Goal: Task Accomplishment & Management: Complete application form

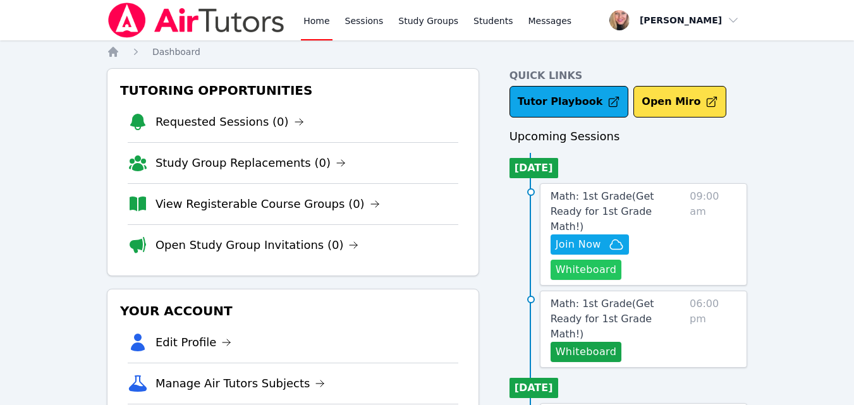
click at [565, 260] on button "Whiteboard" at bounding box center [586, 270] width 71 height 20
click at [581, 237] on span "Join Now" at bounding box center [579, 244] width 46 height 15
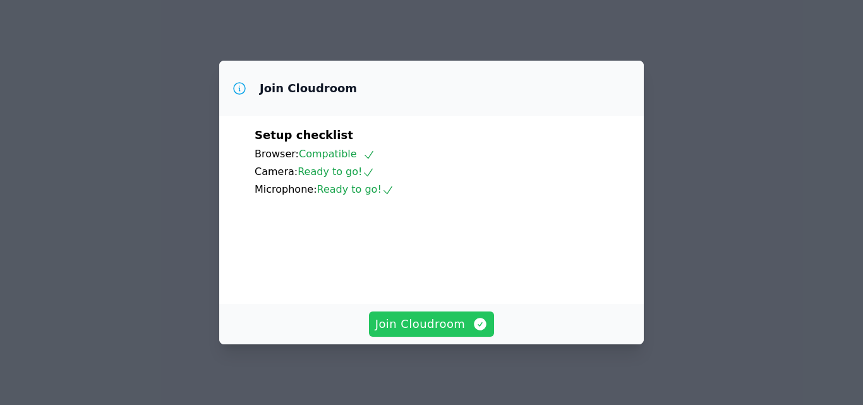
click at [420, 320] on span "Join Cloudroom" at bounding box center [431, 324] width 113 height 18
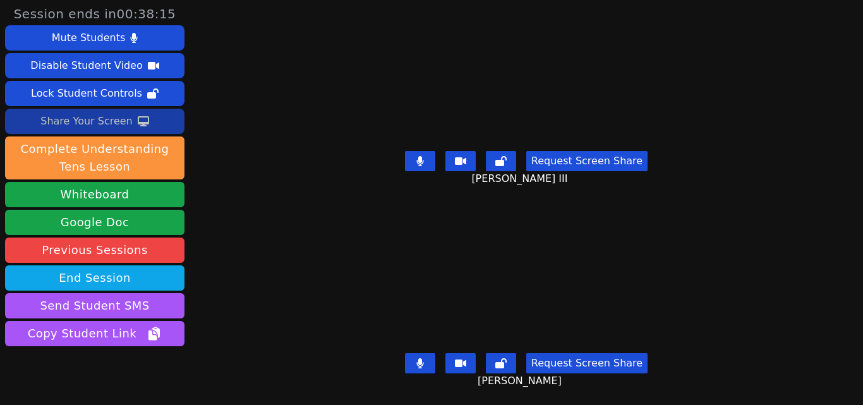
click at [107, 131] on div "Share Your Screen" at bounding box center [86, 121] width 92 height 20
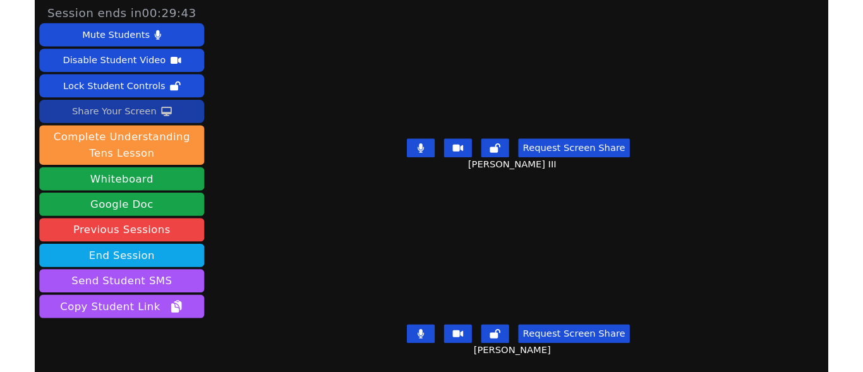
scroll to position [50, 0]
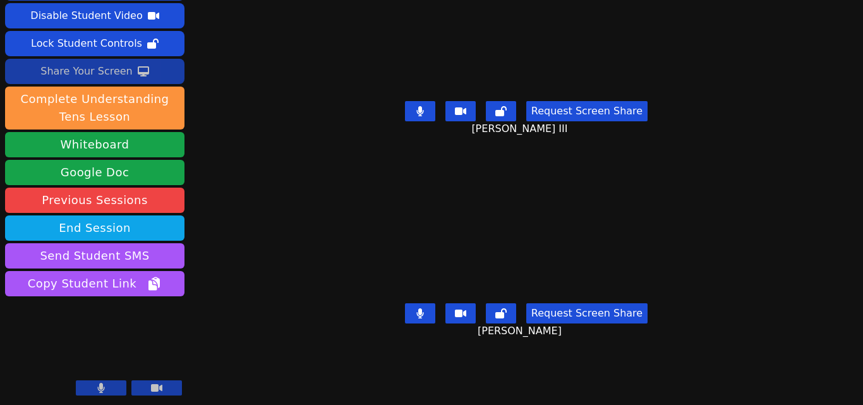
click at [123, 72] on div "Share Your Screen" at bounding box center [86, 71] width 92 height 20
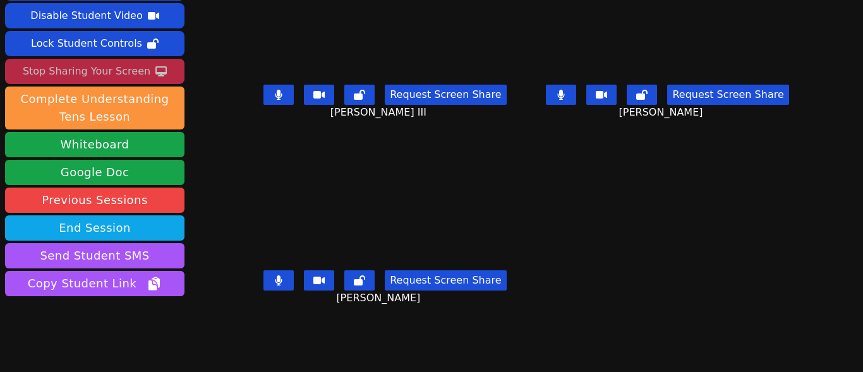
click at [99, 71] on div "Stop Sharing Your Screen" at bounding box center [87, 71] width 128 height 20
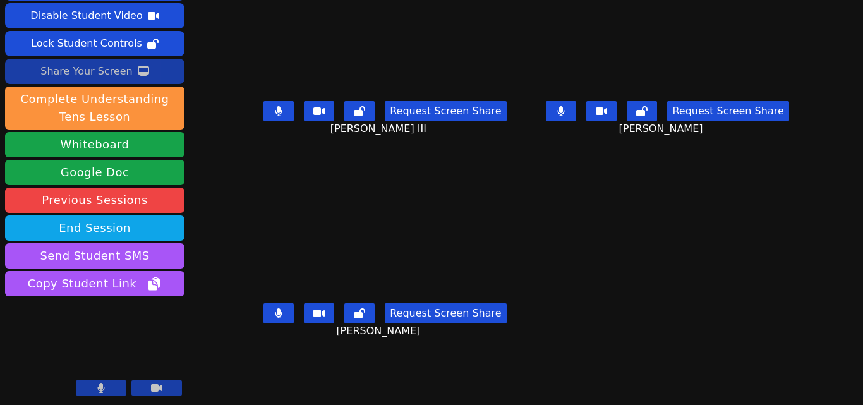
click at [276, 103] on button at bounding box center [279, 111] width 30 height 20
click at [558, 111] on icon at bounding box center [562, 111] width 8 height 10
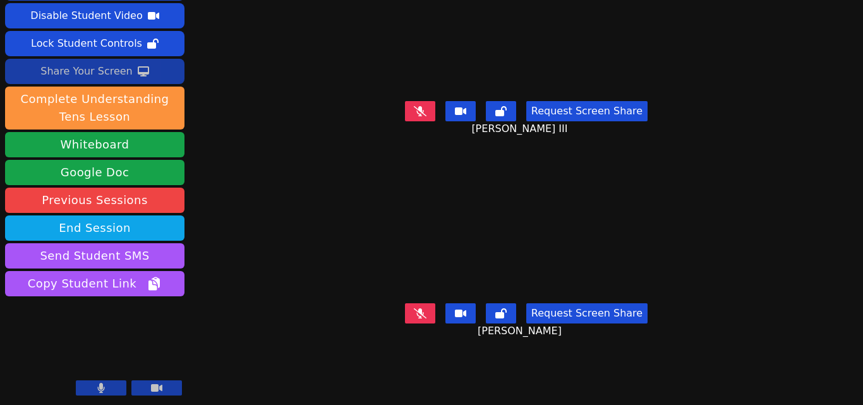
click at [124, 66] on div "Share Your Screen" at bounding box center [86, 71] width 92 height 20
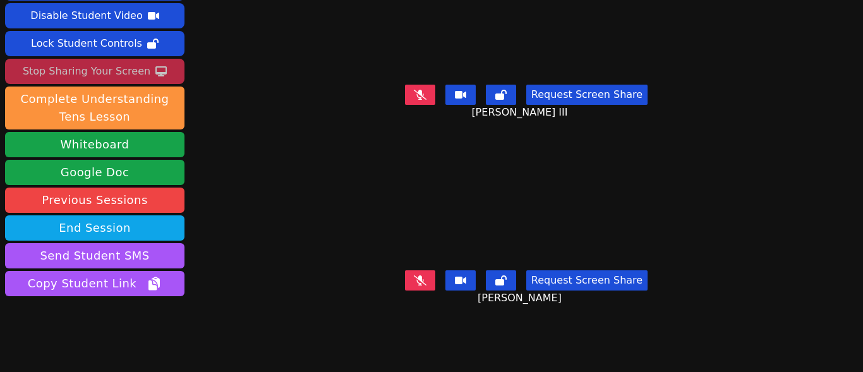
click at [422, 90] on icon at bounding box center [420, 95] width 13 height 10
click at [426, 278] on button at bounding box center [420, 281] width 30 height 20
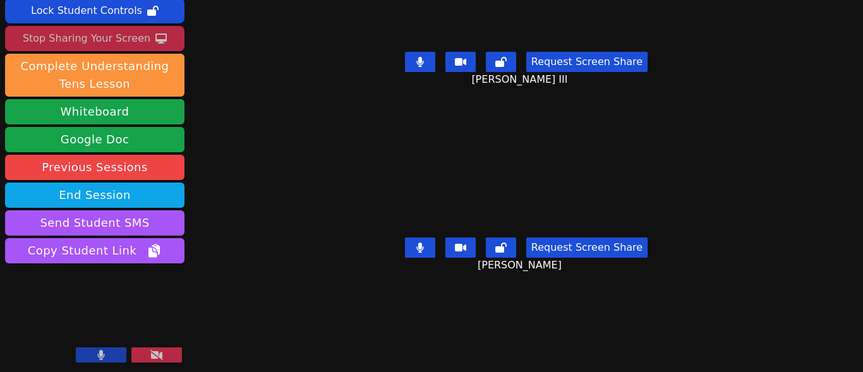
scroll to position [0, 0]
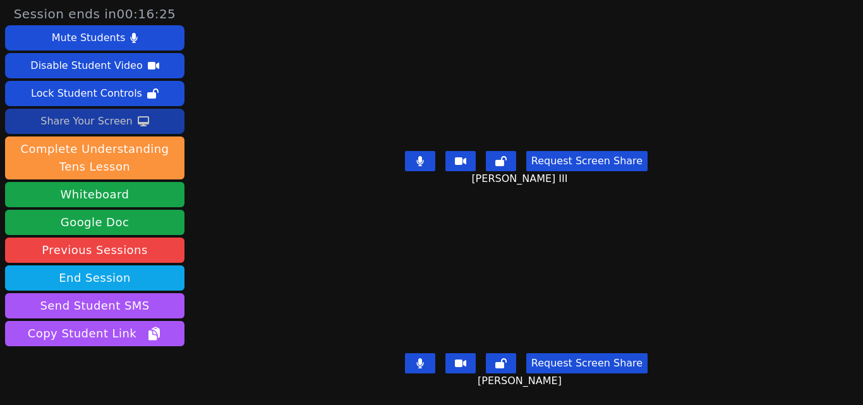
click at [150, 124] on button "Share Your Screen" at bounding box center [95, 121] width 180 height 25
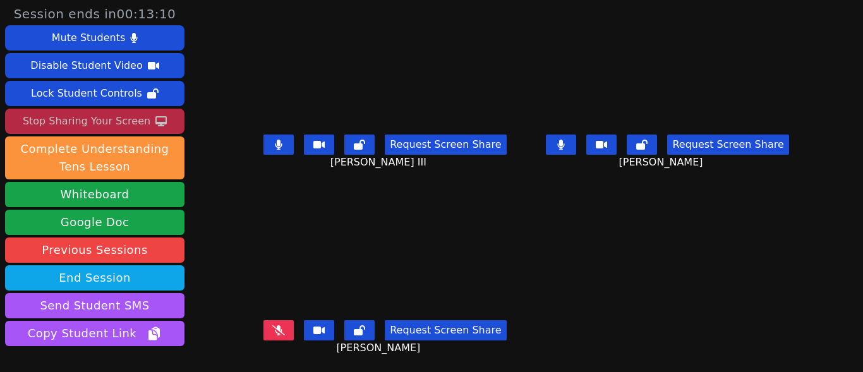
click at [67, 119] on div "Stop Sharing Your Screen" at bounding box center [87, 121] width 128 height 20
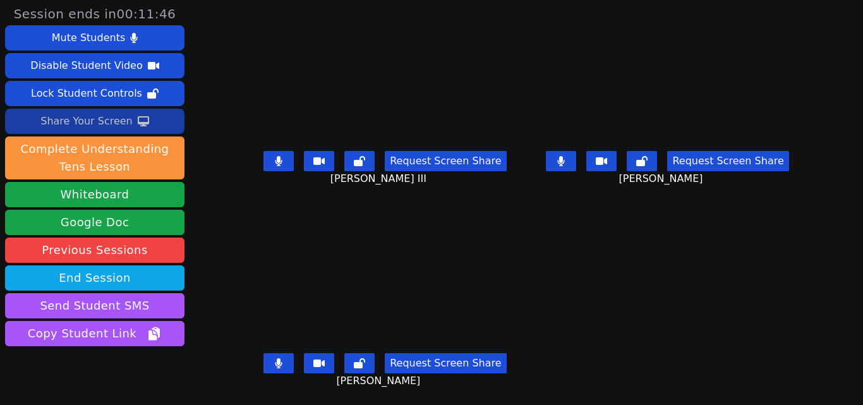
click at [104, 127] on div "Share Your Screen" at bounding box center [86, 121] width 92 height 20
click at [129, 123] on button "Share Your Screen" at bounding box center [95, 121] width 180 height 25
click at [104, 128] on div "Share Your Screen" at bounding box center [86, 121] width 92 height 20
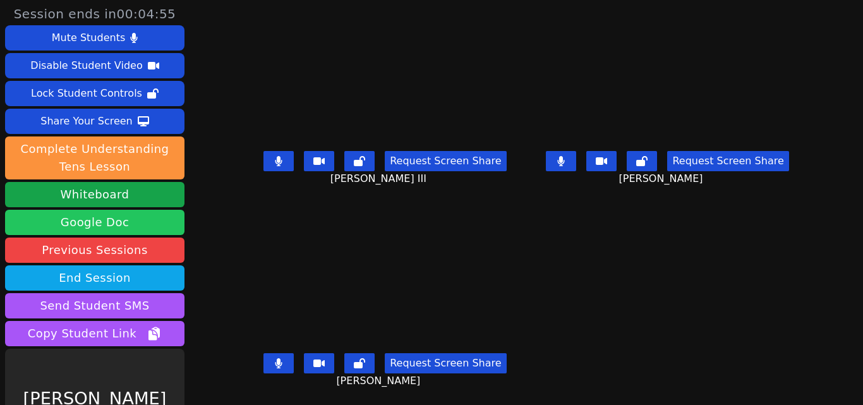
scroll to position [50, 0]
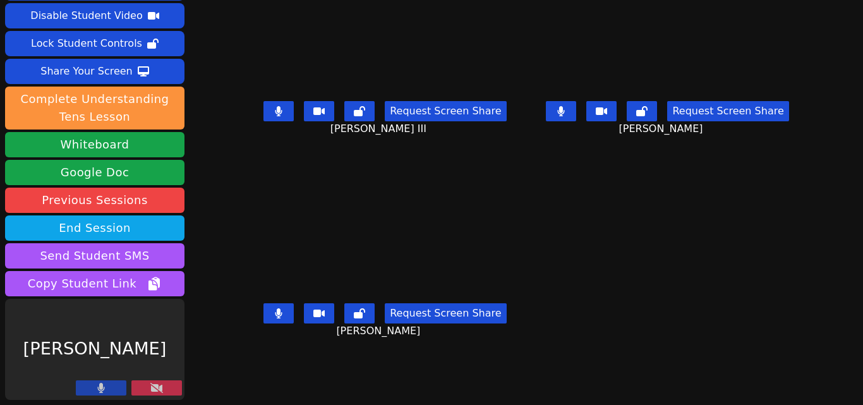
click at [164, 386] on button at bounding box center [156, 388] width 51 height 15
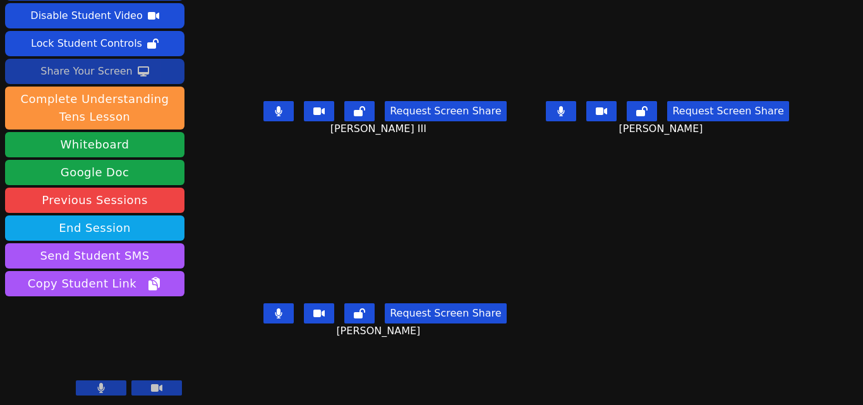
click at [102, 76] on div "Share Your Screen" at bounding box center [86, 71] width 92 height 20
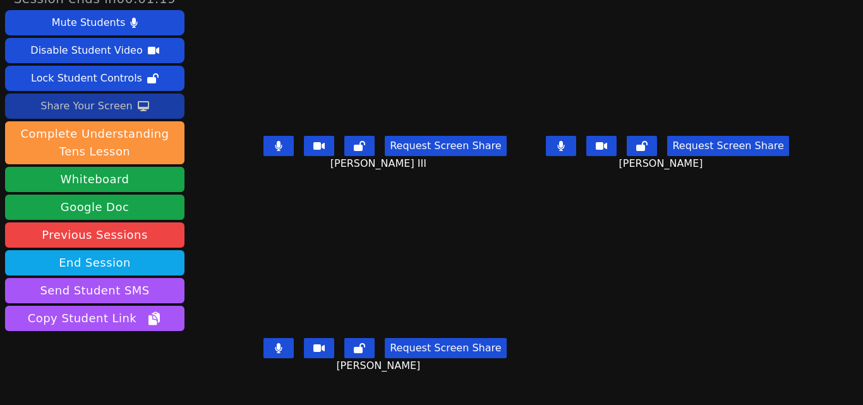
scroll to position [0, 0]
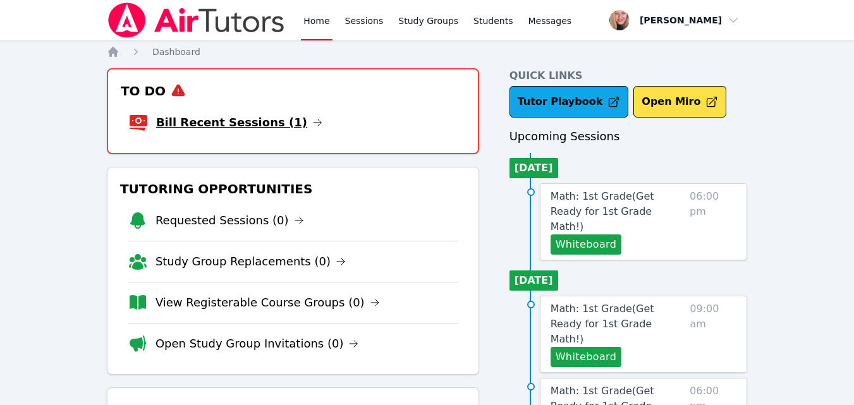
click at [264, 121] on link "Bill Recent Sessions (1)" at bounding box center [239, 123] width 166 height 18
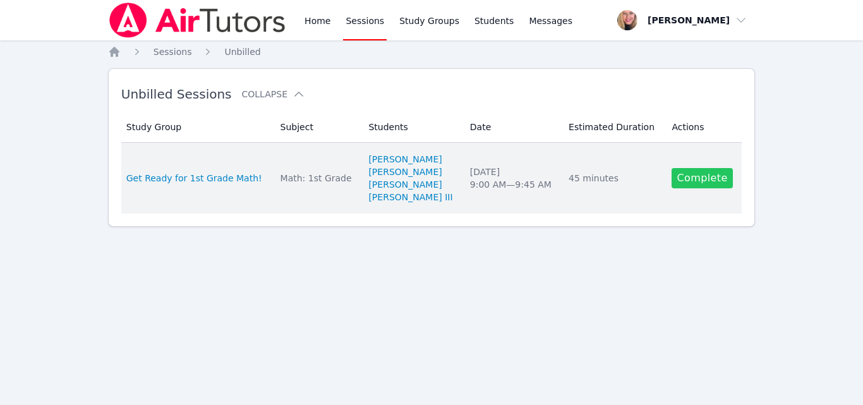
click at [677, 176] on link "Complete" at bounding box center [702, 178] width 61 height 20
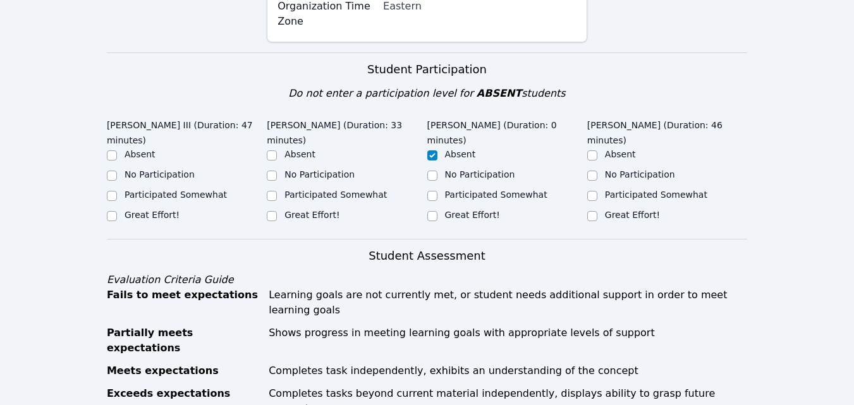
scroll to position [253, 0]
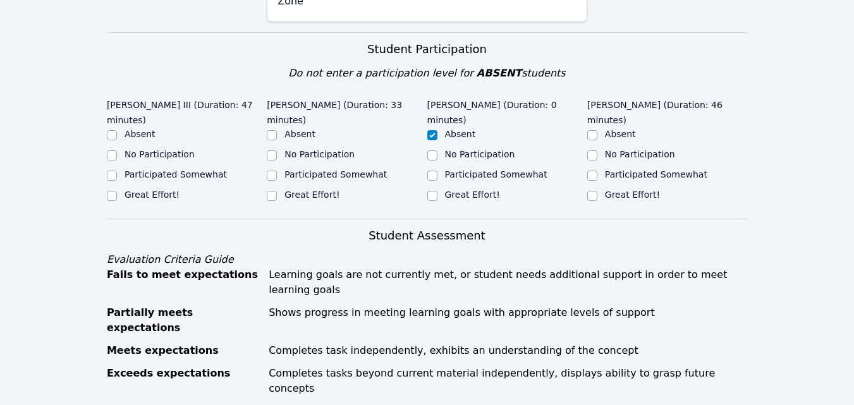
click at [159, 195] on label "Great Effort!" at bounding box center [152, 195] width 55 height 10
click at [117, 195] on input "Great Effort!" at bounding box center [112, 196] width 10 height 10
checkbox input "true"
click at [328, 190] on label "Great Effort!" at bounding box center [311, 195] width 55 height 10
click at [277, 191] on input "Great Effort!" at bounding box center [272, 196] width 10 height 10
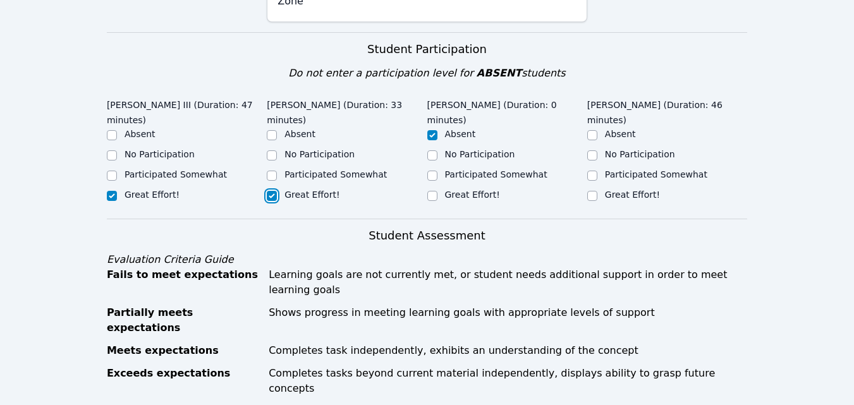
checkbox input "true"
click at [649, 192] on label "Great Effort!" at bounding box center [632, 195] width 55 height 10
click at [597, 192] on input "Great Effort!" at bounding box center [592, 196] width 10 height 10
checkbox input "true"
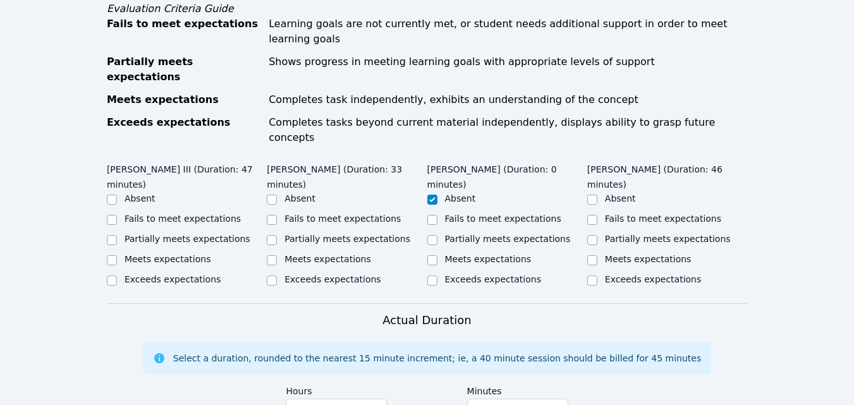
scroll to position [506, 0]
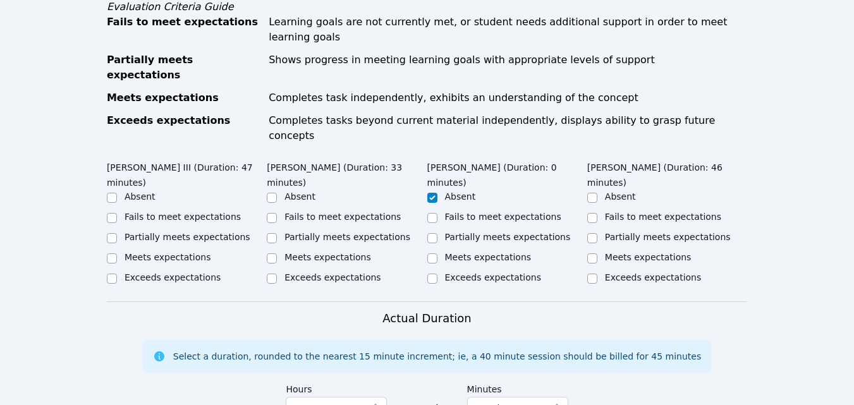
click at [207, 232] on label "Partially meets expectations" at bounding box center [188, 237] width 126 height 10
click at [117, 233] on input "Partially meets expectations" at bounding box center [112, 238] width 10 height 10
checkbox input "true"
click at [291, 232] on label "Partially meets expectations" at bounding box center [347, 237] width 126 height 10
click at [277, 233] on input "Partially meets expectations" at bounding box center [272, 238] width 10 height 10
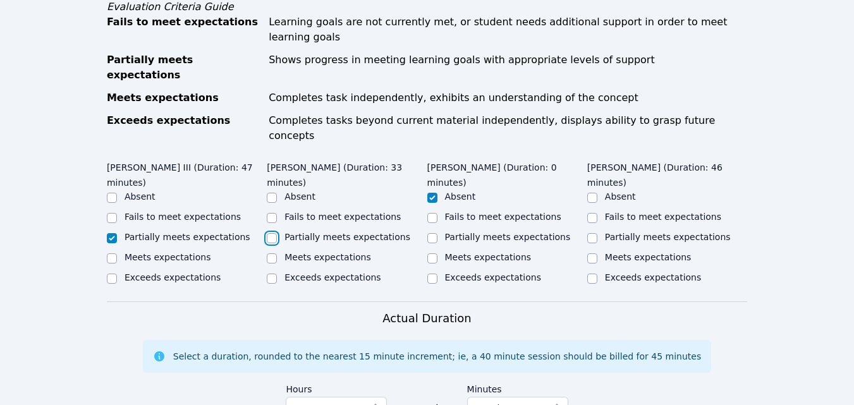
checkbox input "true"
click at [710, 232] on label "Partially meets expectations" at bounding box center [668, 237] width 126 height 10
click at [597, 233] on input "Partially meets expectations" at bounding box center [592, 238] width 10 height 10
checkbox input "true"
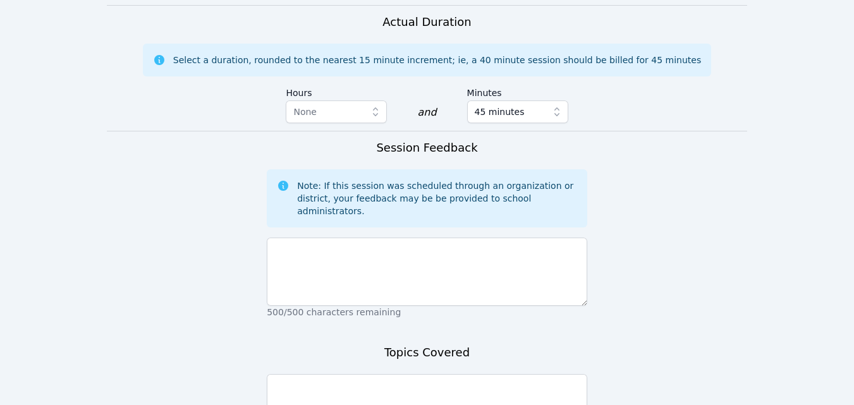
scroll to position [822, 0]
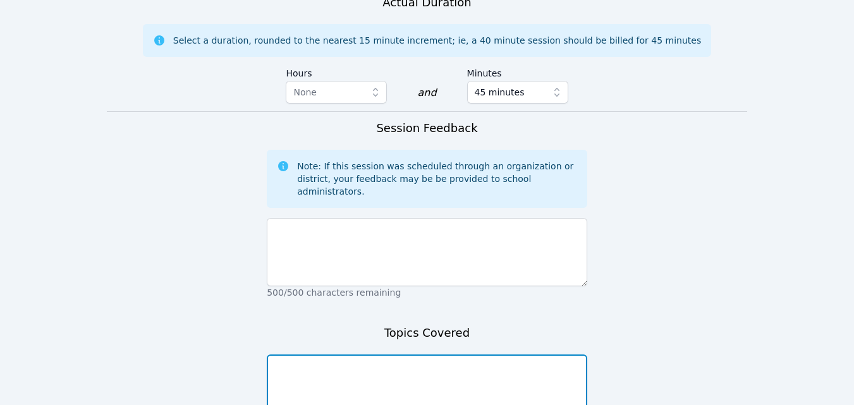
click at [408, 355] on textarea at bounding box center [427, 389] width 320 height 68
type textarea "1"
click at [290, 355] on textarea "Couting up/back" at bounding box center [427, 389] width 320 height 68
drag, startPoint x: 376, startPoint y: 311, endPoint x: 368, endPoint y: 307, distance: 9.1
click at [368, 355] on textarea "Counting up/back" at bounding box center [427, 389] width 320 height 68
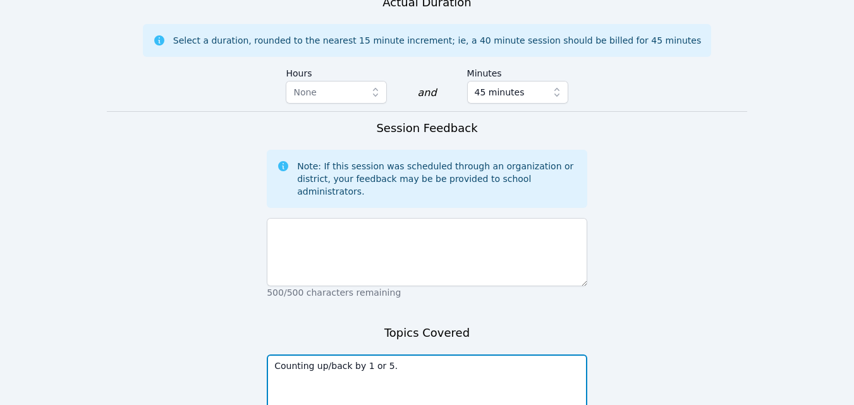
type textarea "Counting up/back by 1 or 5."
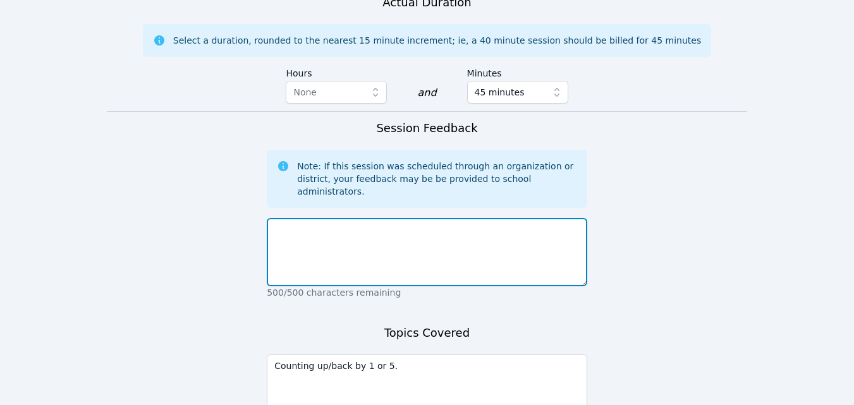
click at [370, 218] on textarea at bounding box center [427, 252] width 320 height 68
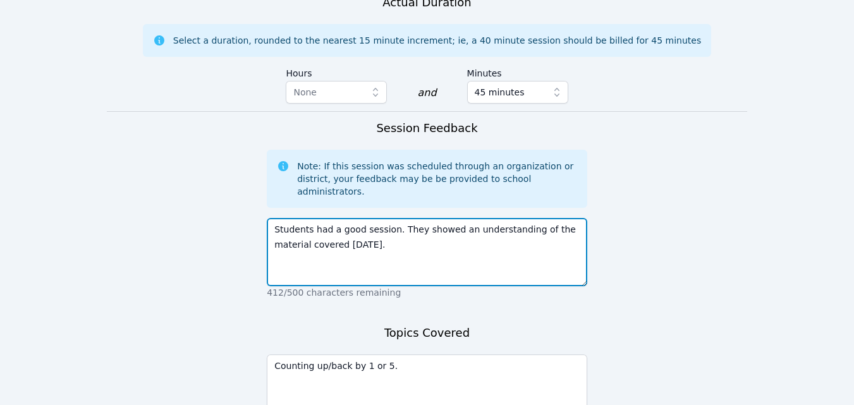
click at [573, 218] on textarea "Students had a good session. They showed an understanding of the material cover…" at bounding box center [427, 252] width 320 height 68
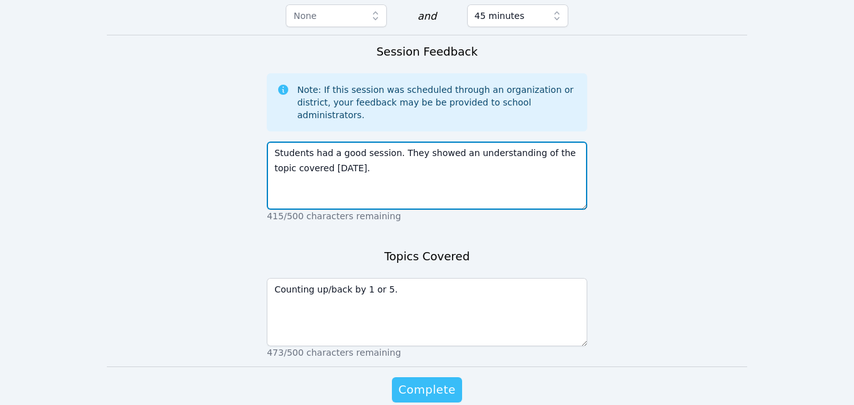
type textarea "Students had a good session. They showed an understanding of the topic covered …"
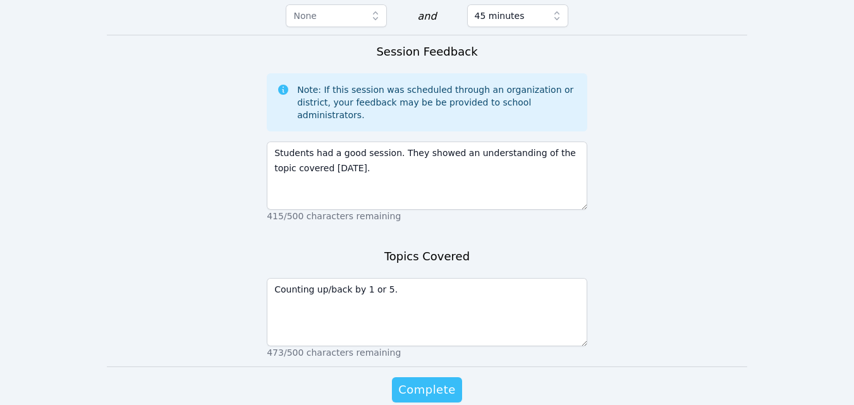
click at [439, 381] on span "Complete" at bounding box center [426, 390] width 57 height 18
